Goal: Information Seeking & Learning: Learn about a topic

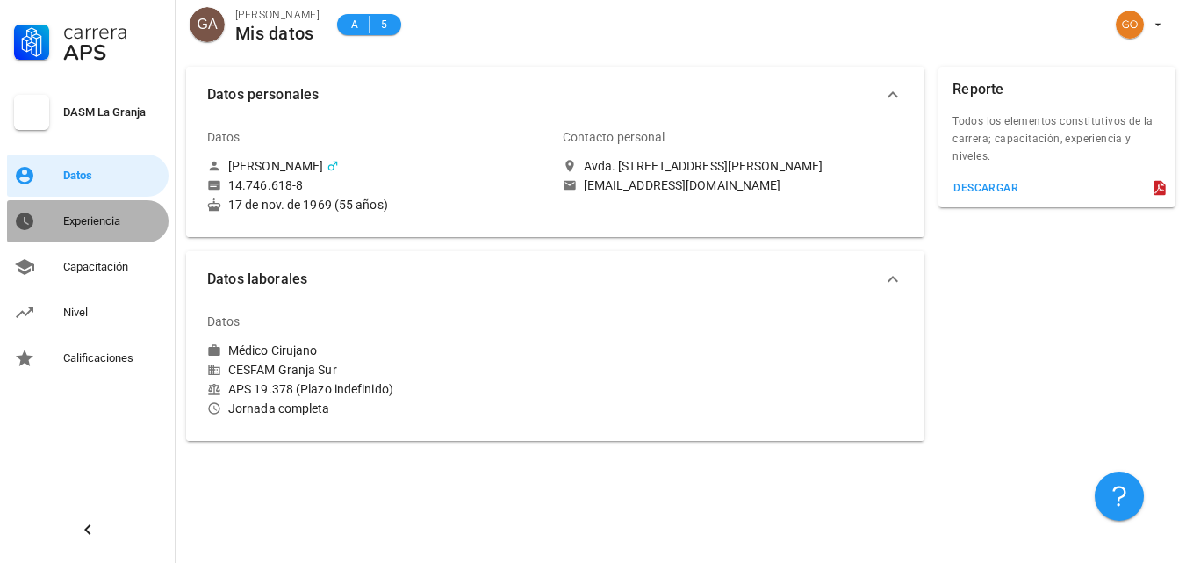
click at [102, 222] on div "Experiencia" at bounding box center [112, 221] width 98 height 14
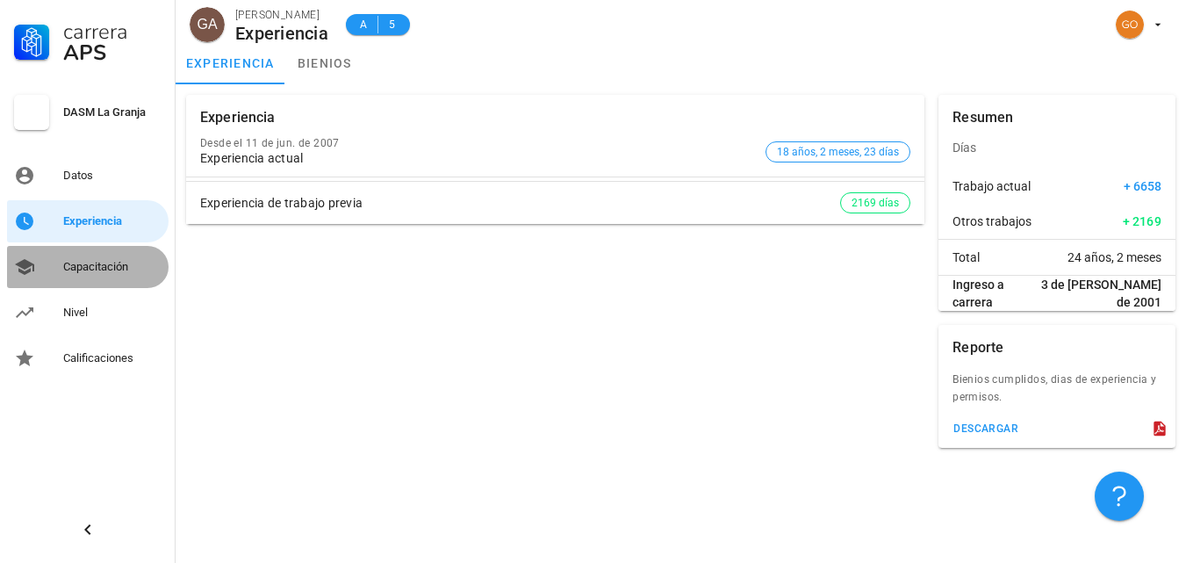
click at [104, 267] on div "Capacitación" at bounding box center [112, 267] width 98 height 14
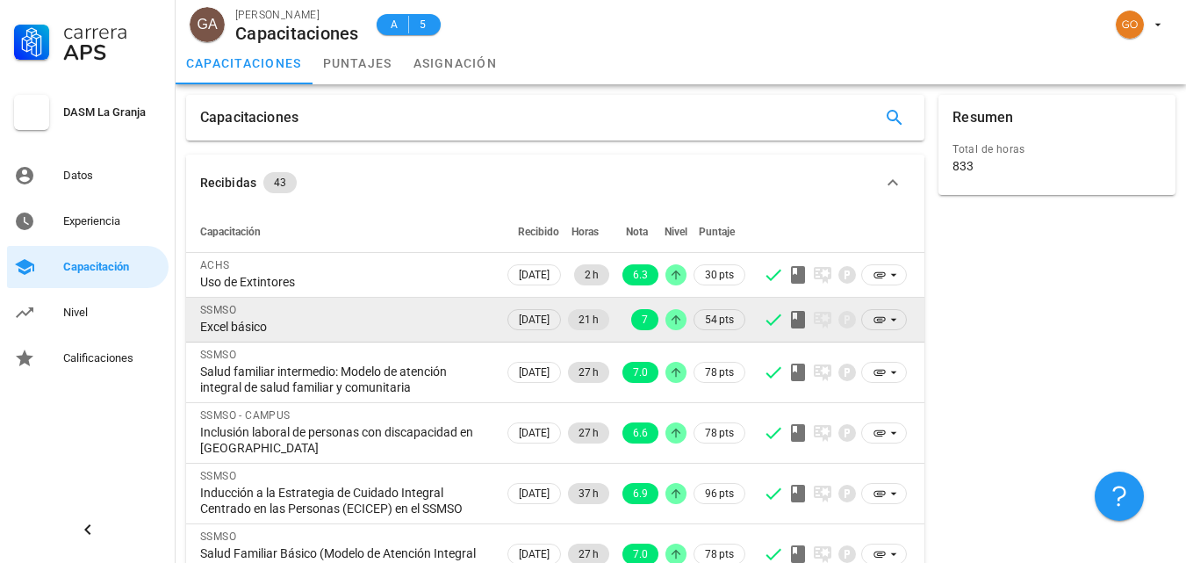
scroll to position [326, 0]
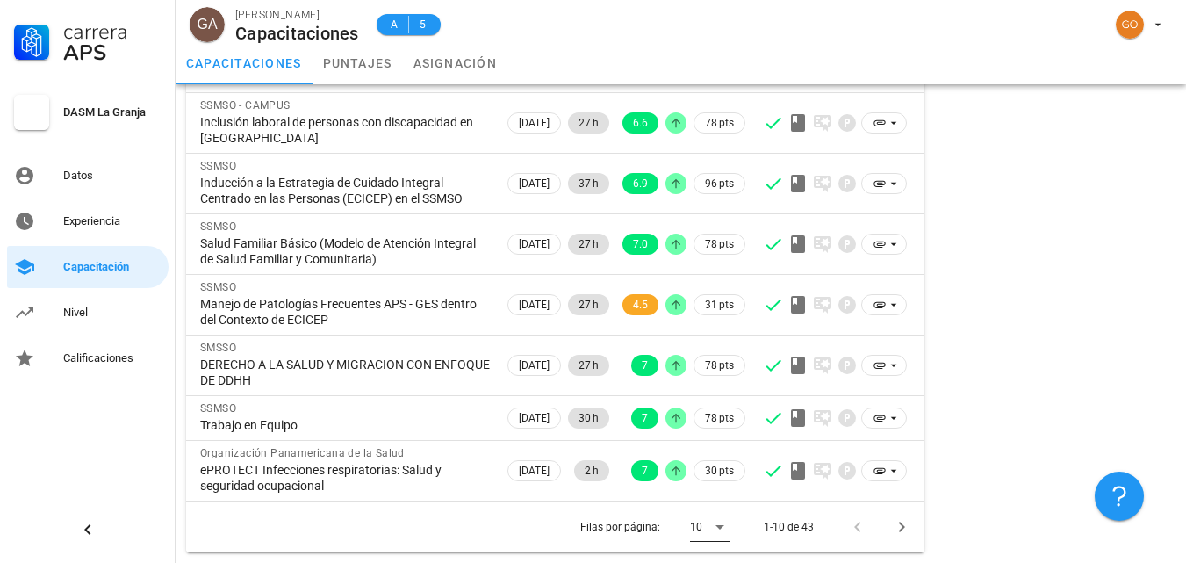
click at [718, 526] on icon at bounding box center [719, 527] width 9 height 4
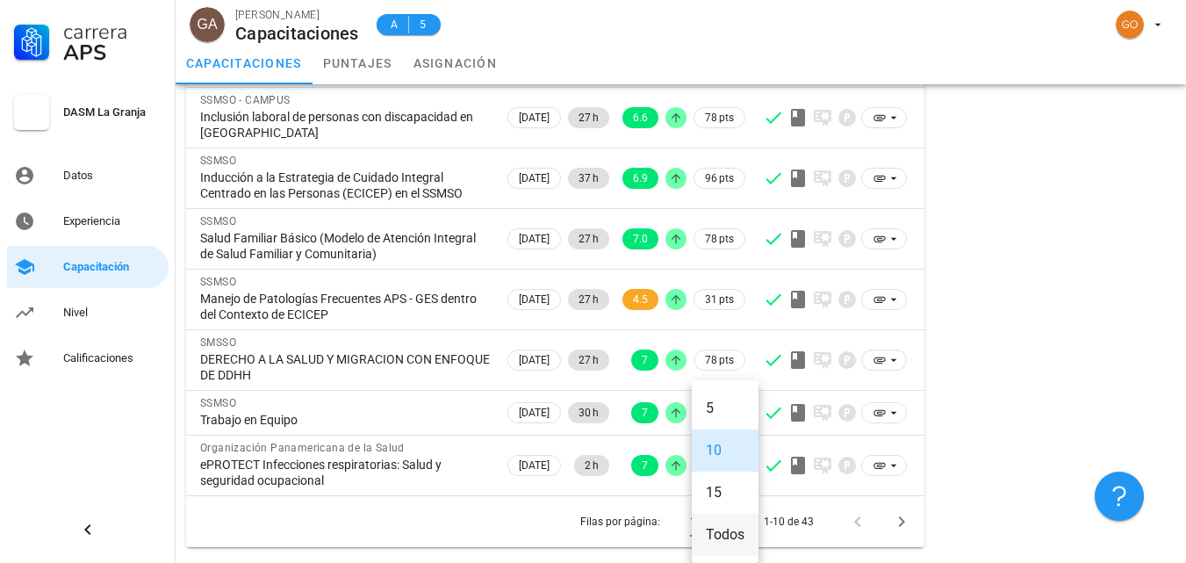
click at [719, 526] on div "Todos" at bounding box center [725, 534] width 39 height 17
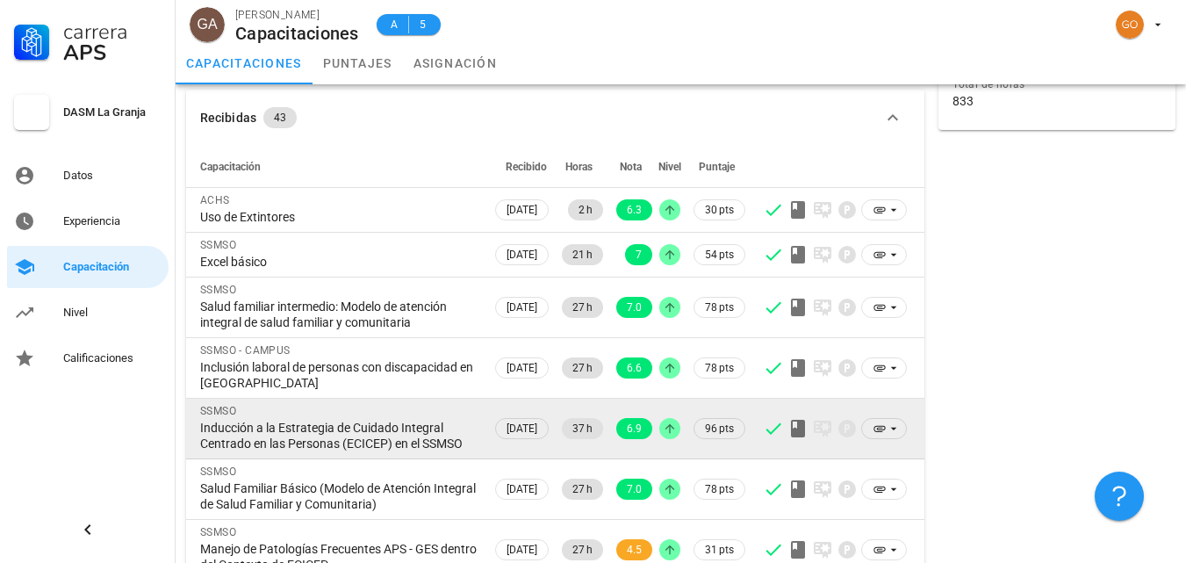
scroll to position [0, 0]
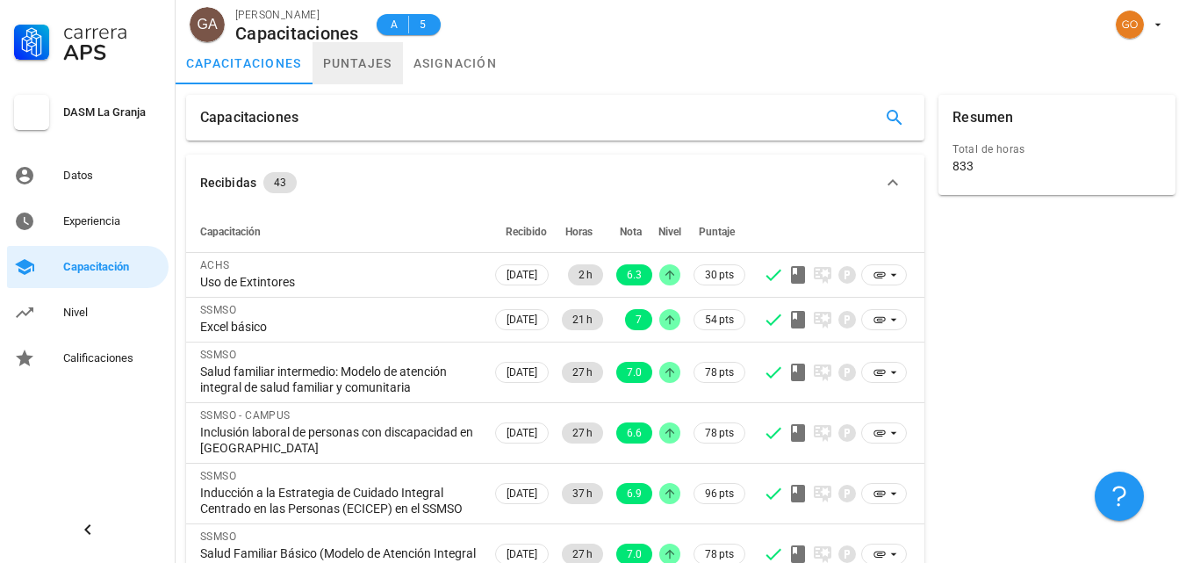
click at [362, 66] on link "puntajes" at bounding box center [357, 63] width 90 height 42
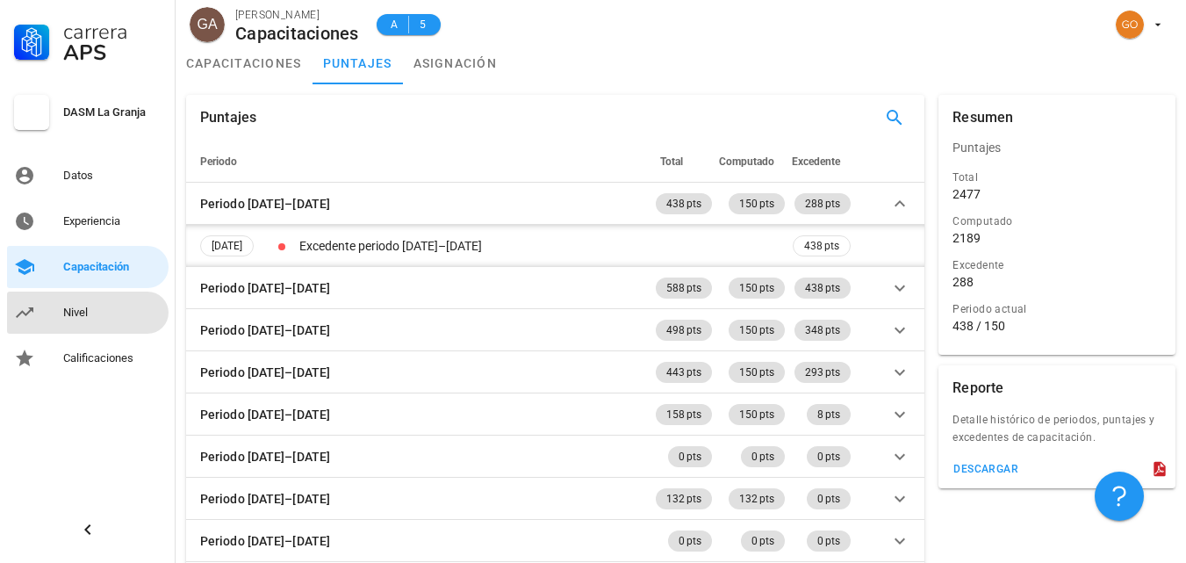
click at [121, 302] on div "Nivel" at bounding box center [112, 312] width 98 height 28
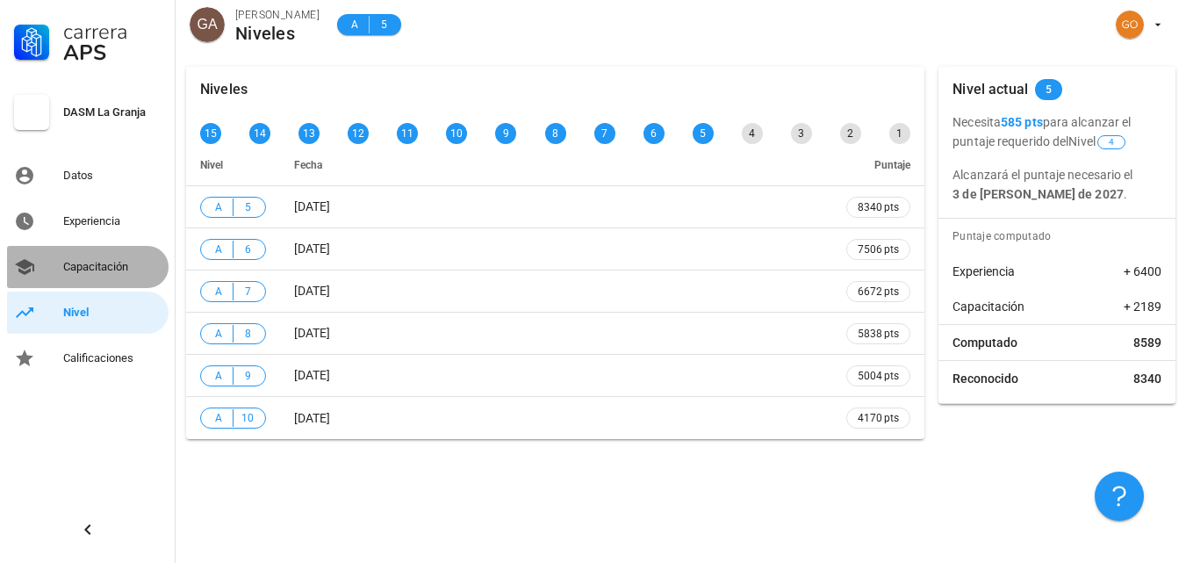
click at [101, 272] on div "Capacitación" at bounding box center [112, 267] width 98 height 14
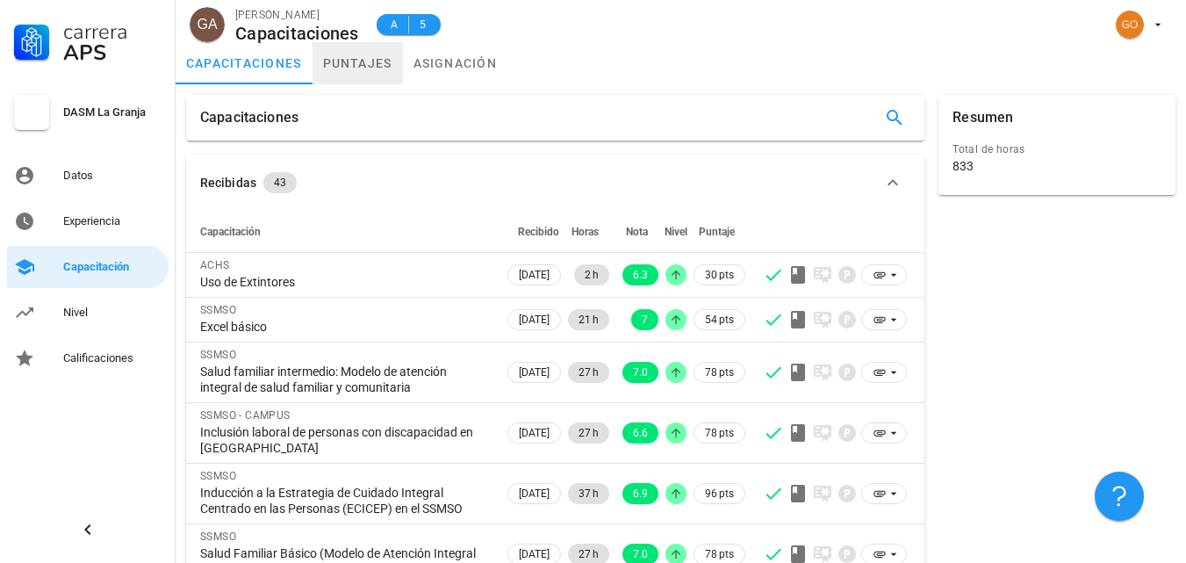
click at [345, 67] on link "puntajes" at bounding box center [357, 63] width 90 height 42
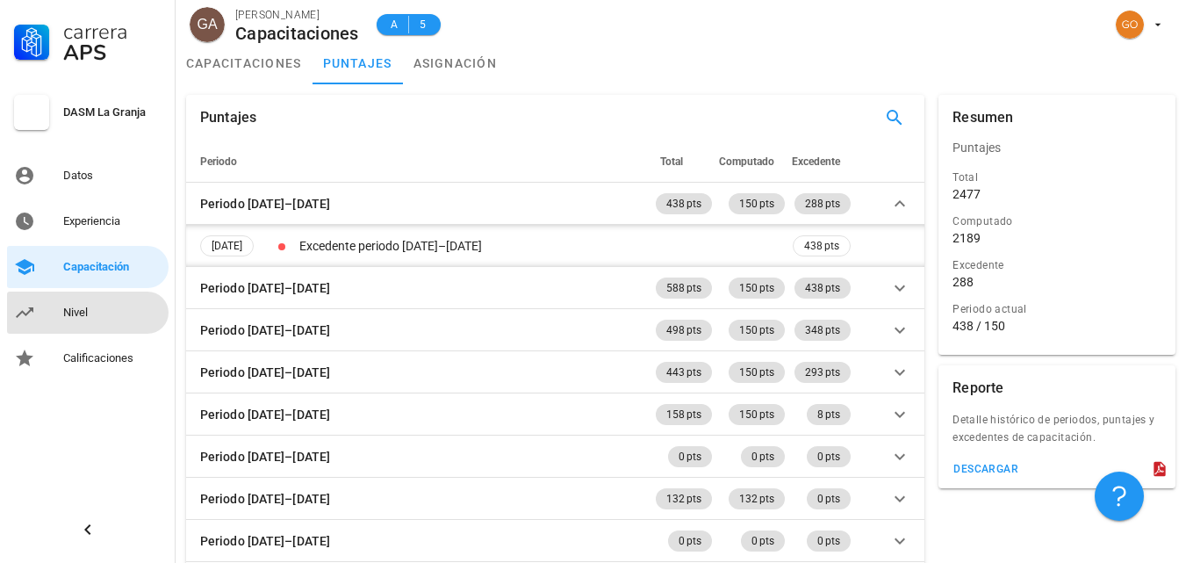
click at [139, 309] on div "Nivel" at bounding box center [112, 312] width 98 height 14
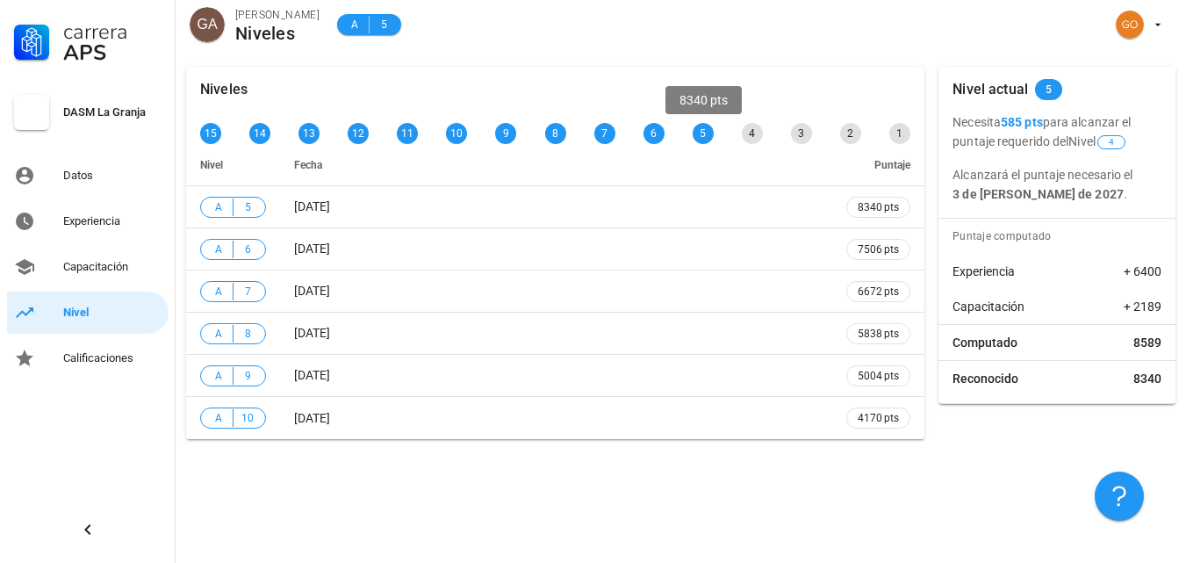
click at [700, 137] on div "5" at bounding box center [702, 133] width 21 height 21
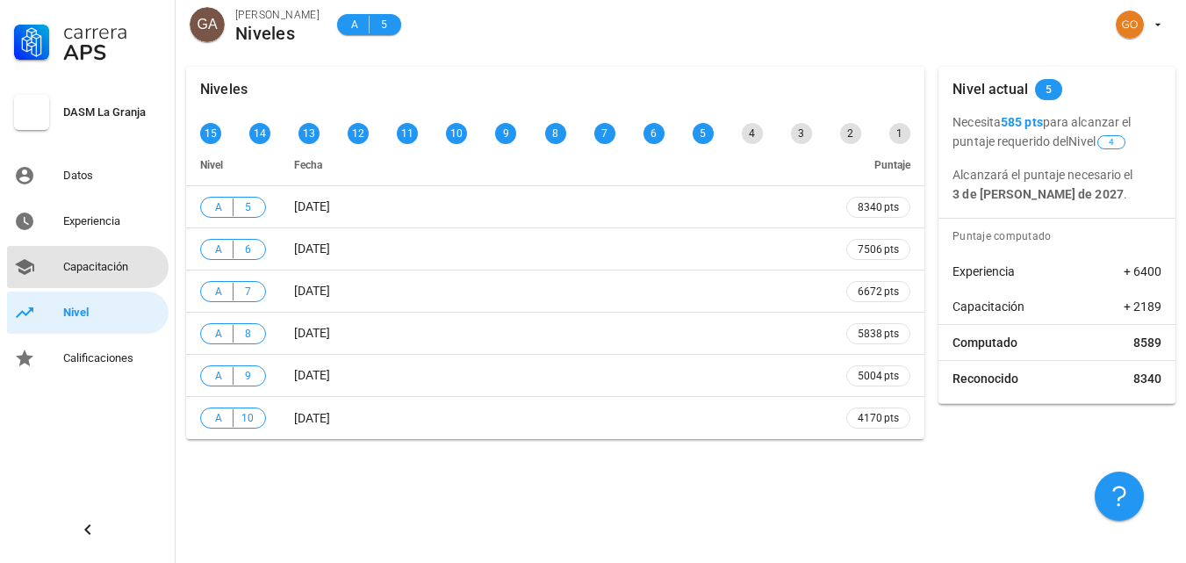
click at [122, 269] on div "Capacitación" at bounding box center [112, 267] width 98 height 14
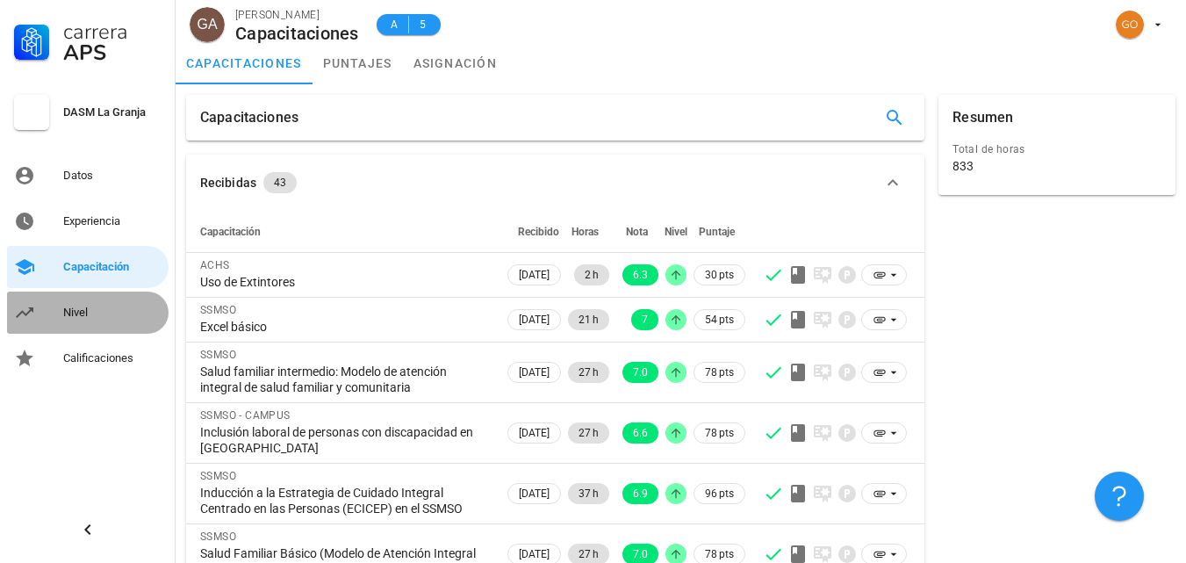
click at [100, 301] on div "Nivel" at bounding box center [112, 312] width 98 height 28
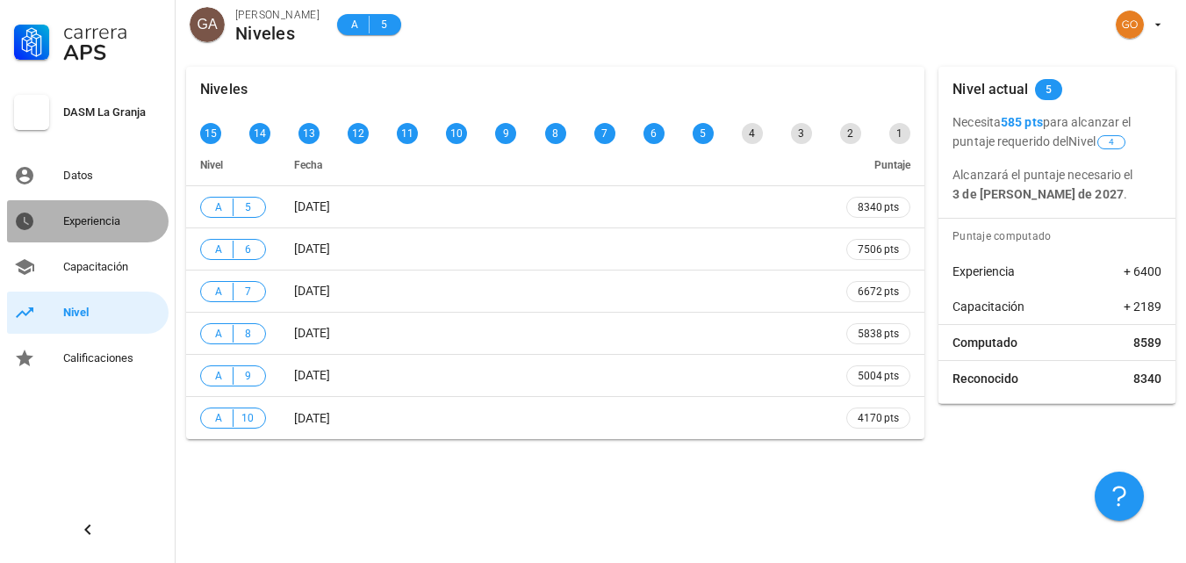
click at [109, 219] on div "Experiencia" at bounding box center [112, 221] width 98 height 14
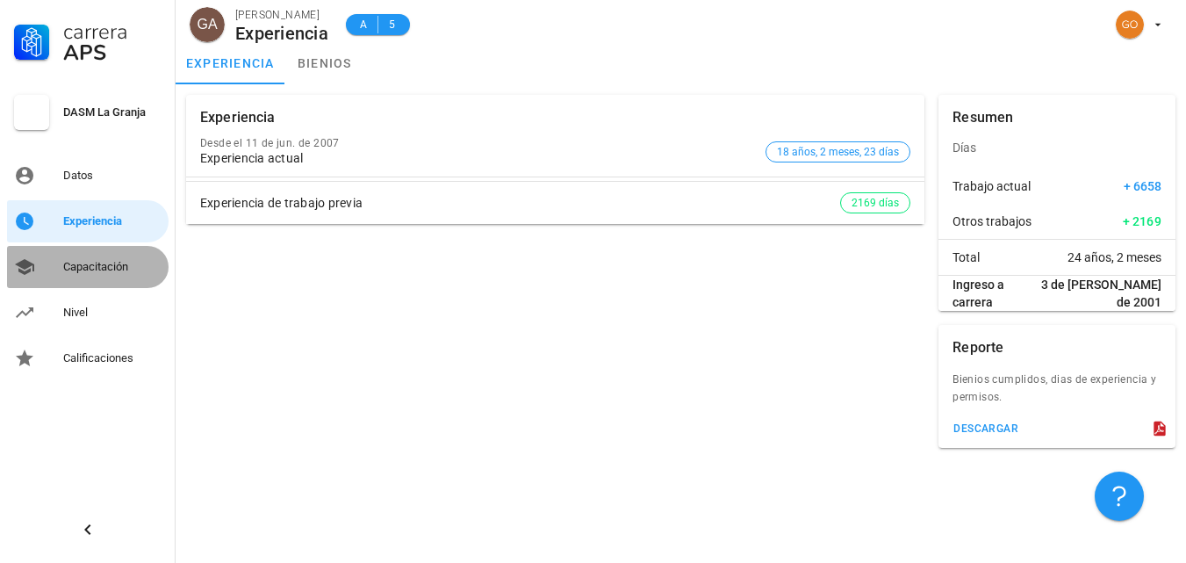
click at [120, 270] on div "Capacitación" at bounding box center [112, 267] width 98 height 14
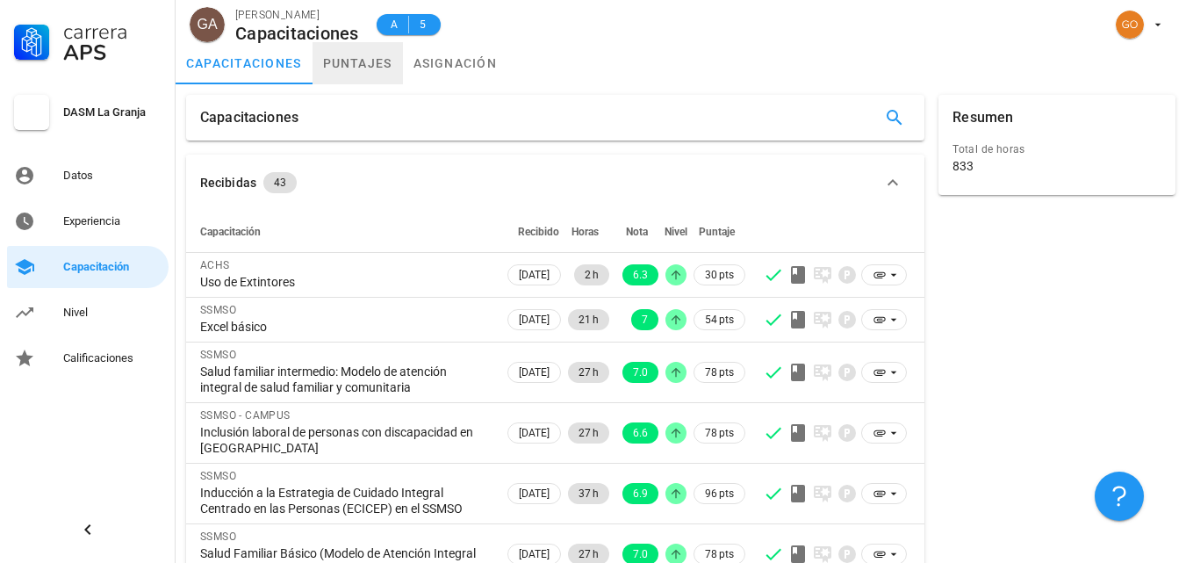
click at [376, 62] on link "puntajes" at bounding box center [357, 63] width 90 height 42
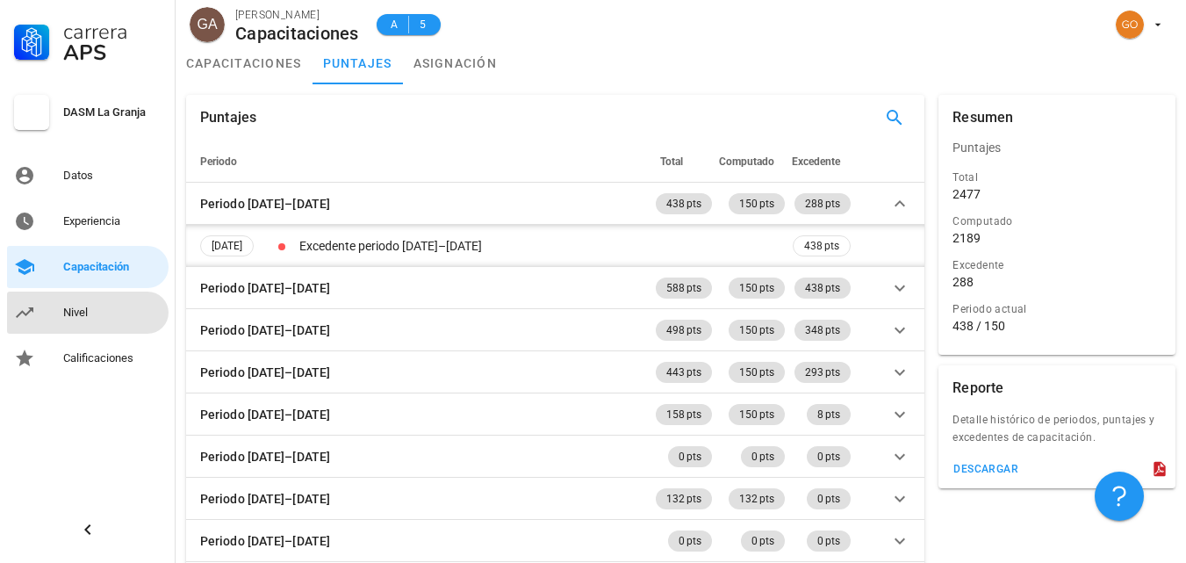
click at [104, 311] on div "Nivel" at bounding box center [112, 312] width 98 height 14
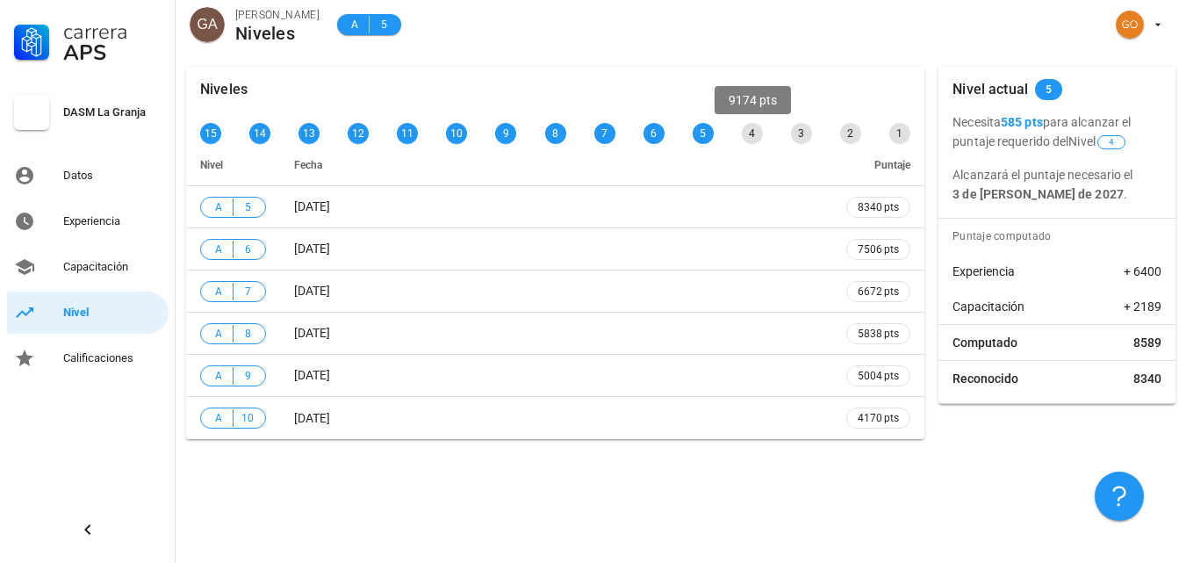
click at [755, 136] on div "4" at bounding box center [752, 133] width 21 height 21
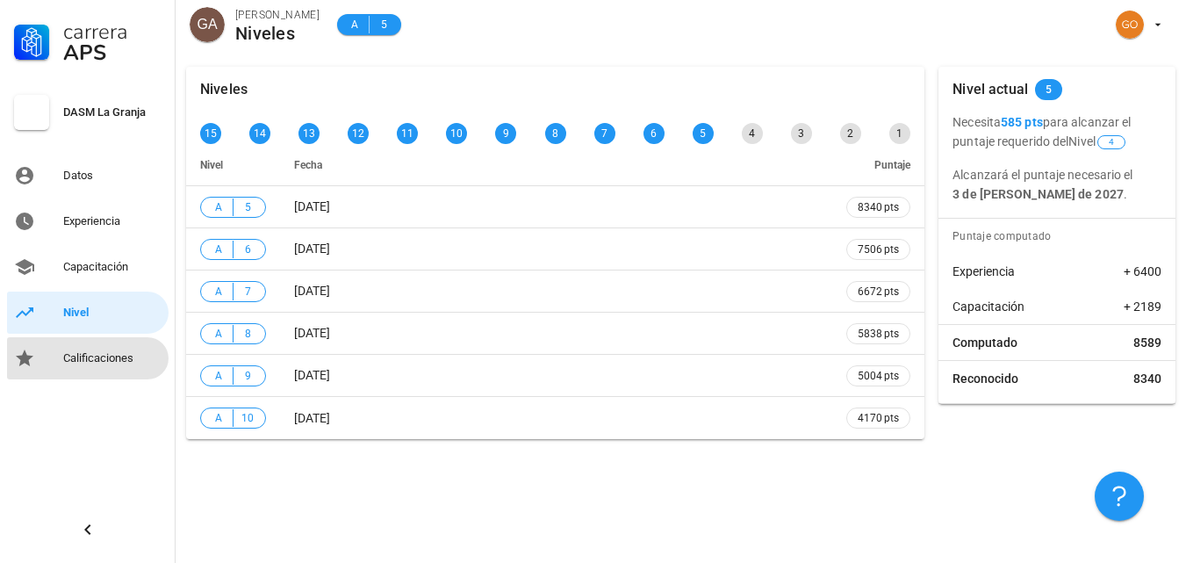
click at [122, 368] on div "Calificaciones" at bounding box center [112, 358] width 98 height 28
